Goal: Find specific page/section: Find specific page/section

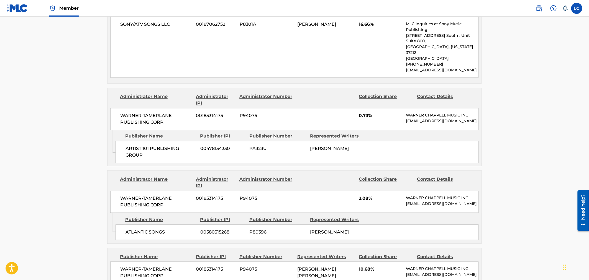
scroll to position [400, 0]
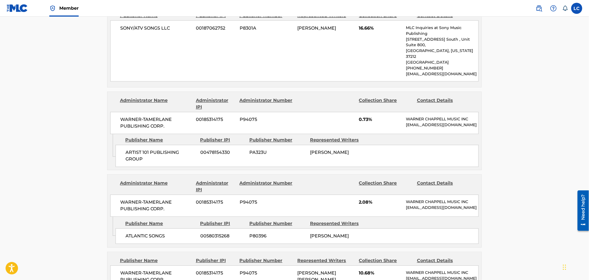
click at [536, 6] on img at bounding box center [539, 8] width 7 height 7
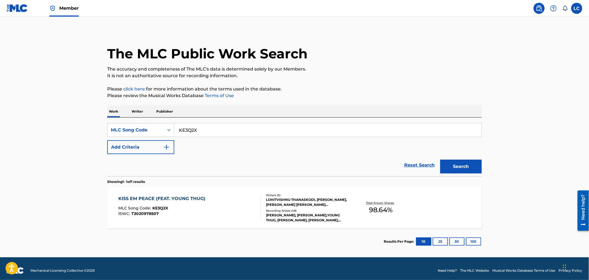
click at [204, 130] on input "KE3Q2X" at bounding box center [327, 130] width 307 height 13
paste input "I34NE1"
type input "I34NE1"
click at [449, 167] on button "Search" at bounding box center [461, 167] width 42 height 14
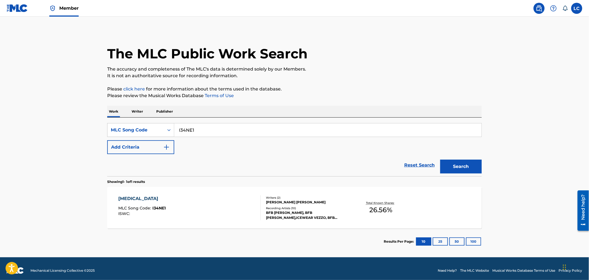
click at [278, 211] on div "BFB [PERSON_NAME], BFB [PERSON_NAME],ICEWEAR VEZZO, BFB [PERSON_NAME], BFB [PER…" at bounding box center [308, 216] width 84 height 10
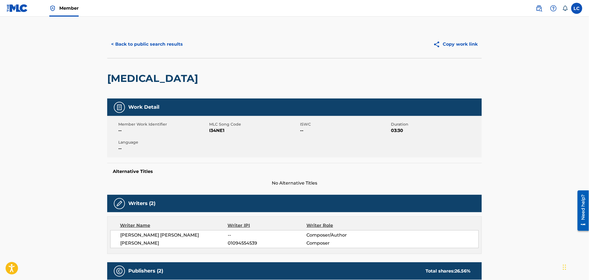
click at [137, 37] on button "< Back to public search results" at bounding box center [146, 44] width 79 height 14
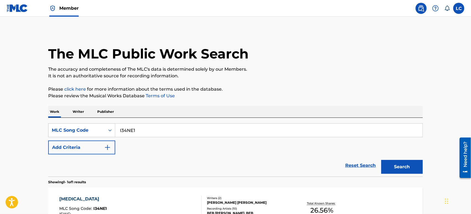
click at [30, 15] on div "Member" at bounding box center [43, 8] width 72 height 16
click at [16, 8] on img at bounding box center [17, 8] width 21 height 8
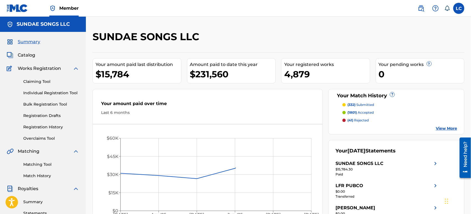
click at [27, 55] on span "Catalog" at bounding box center [26, 55] width 17 height 7
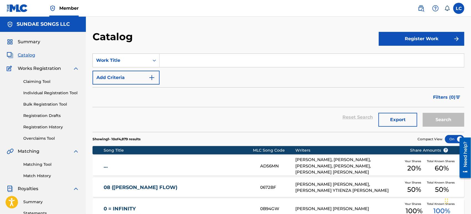
click at [182, 63] on input "Search Form" at bounding box center [312, 60] width 304 height 13
paste input "HOPELESS ISLAND"
type input "HOPELESS ISLAND"
click at [436, 119] on button "Search" at bounding box center [444, 120] width 42 height 14
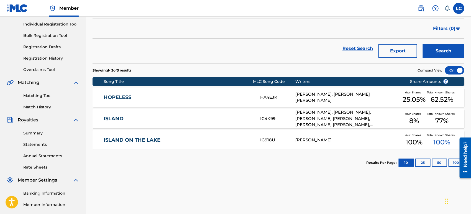
scroll to position [92, 0]
